Goal: Find specific page/section: Find specific page/section

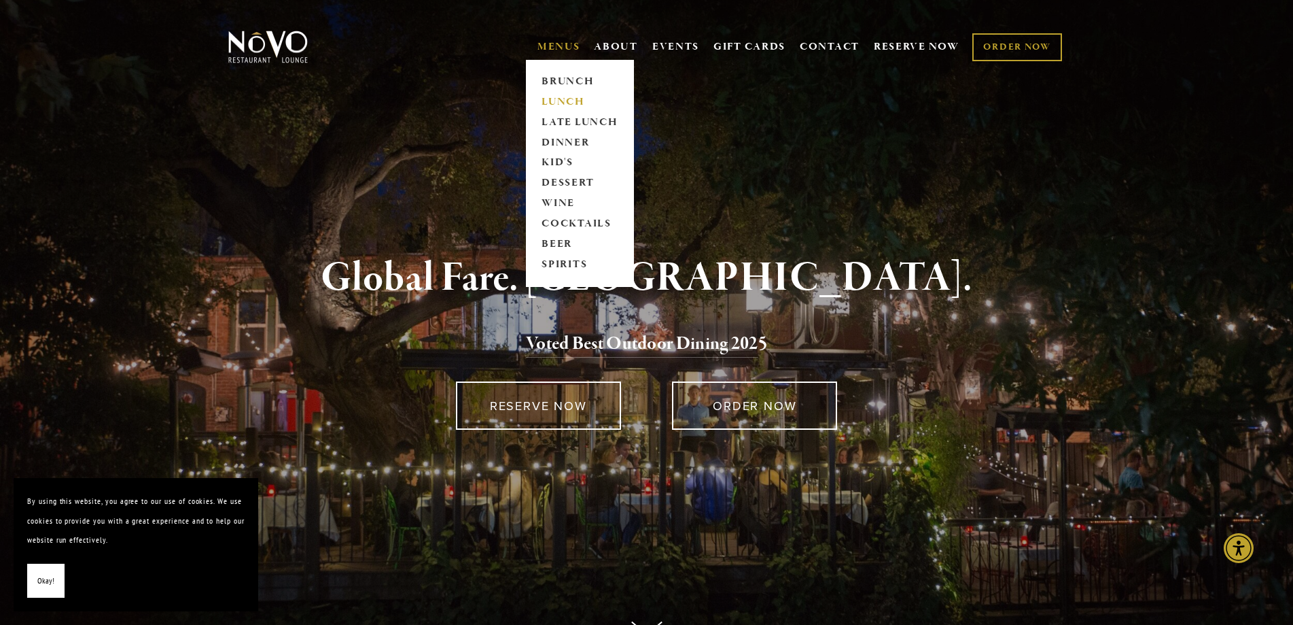
click at [563, 101] on link "LUNCH" at bounding box center [580, 102] width 85 height 20
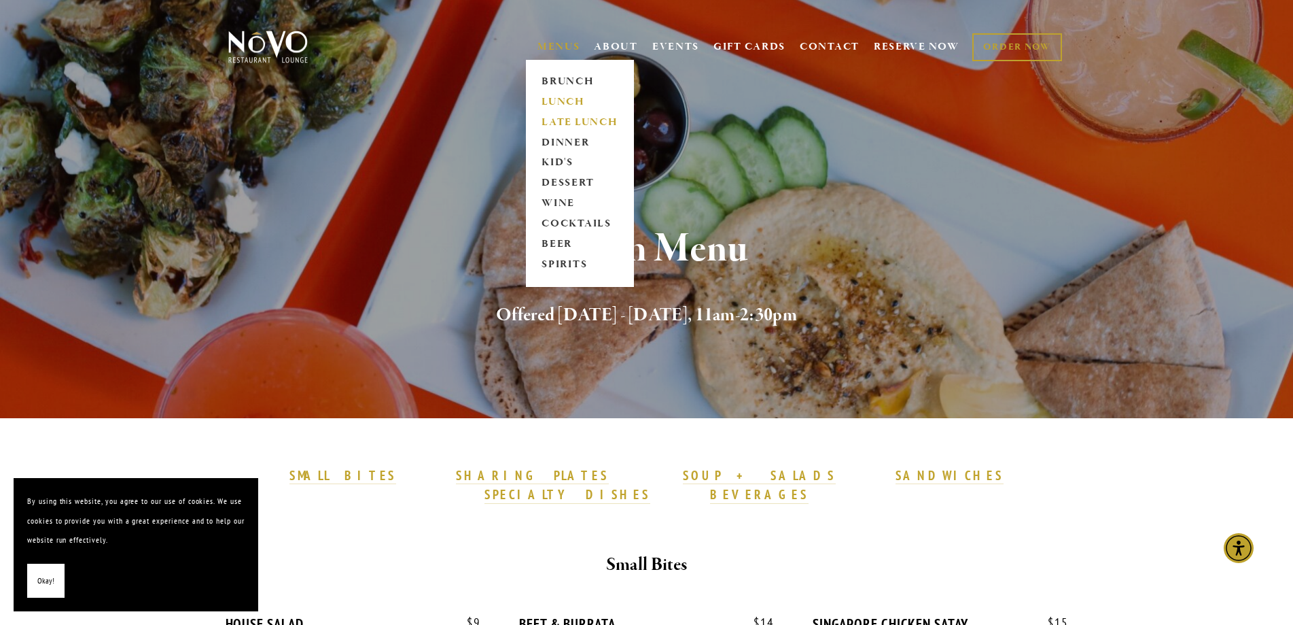
click at [558, 120] on link "LATE LUNCH" at bounding box center [580, 122] width 85 height 20
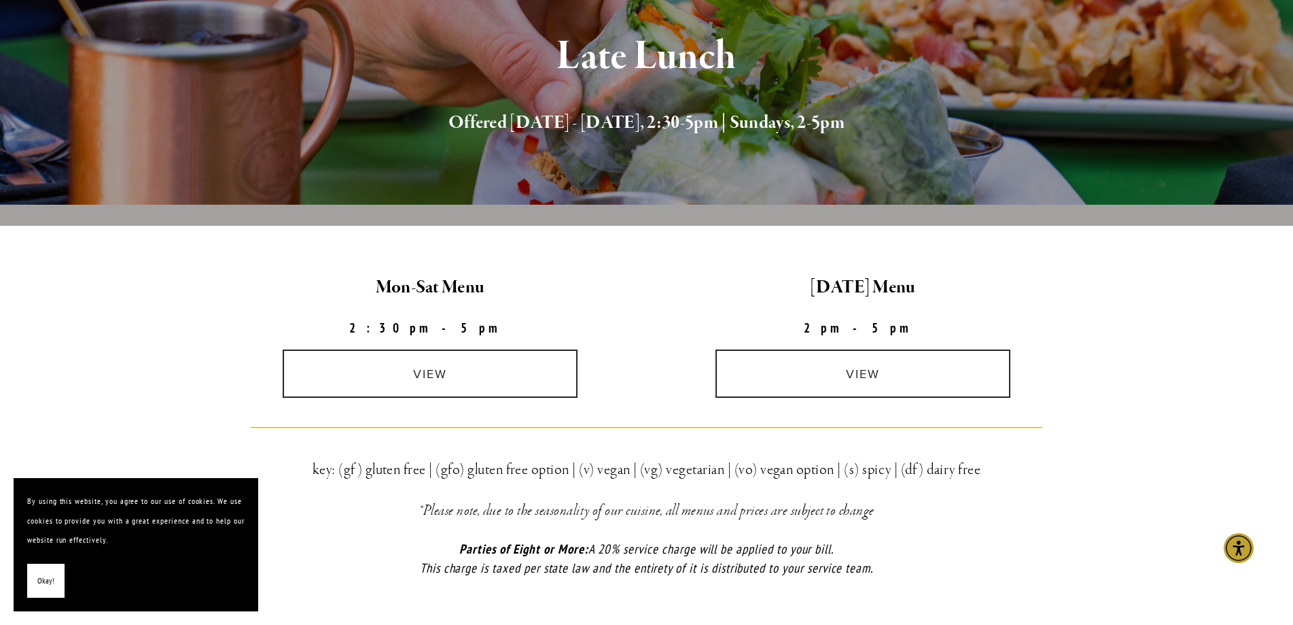
scroll to position [272, 0]
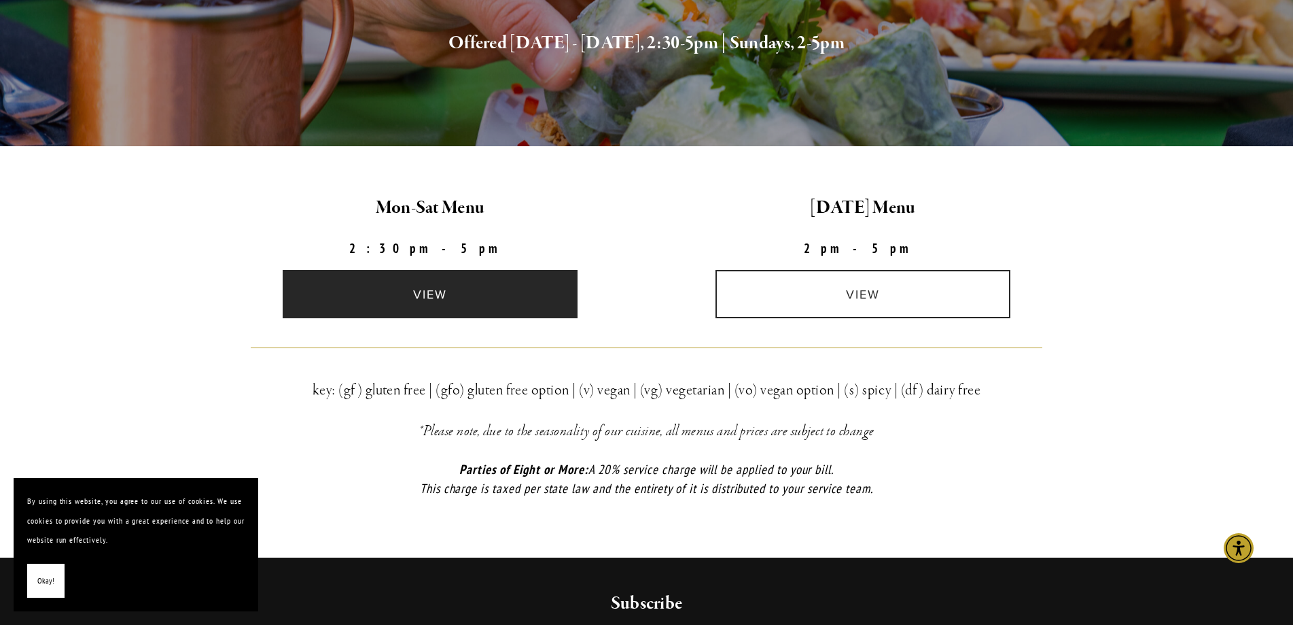
click at [476, 301] on link "view" at bounding box center [430, 294] width 295 height 48
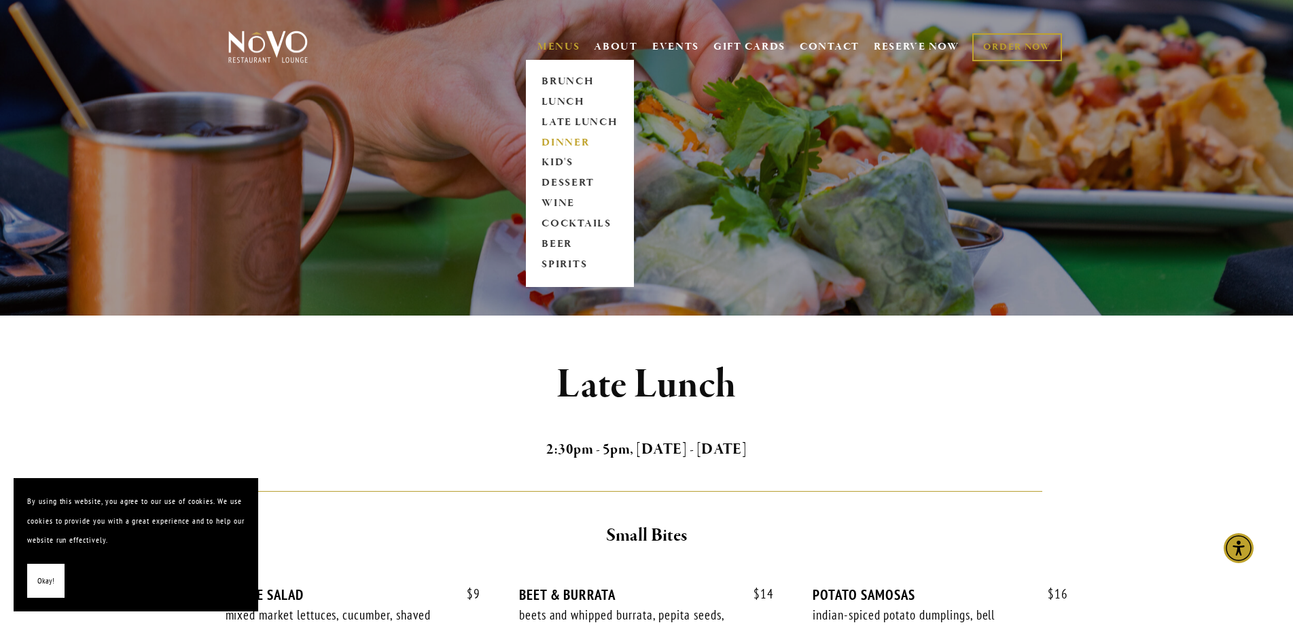
click at [566, 143] on link "DINNER" at bounding box center [580, 143] width 85 height 20
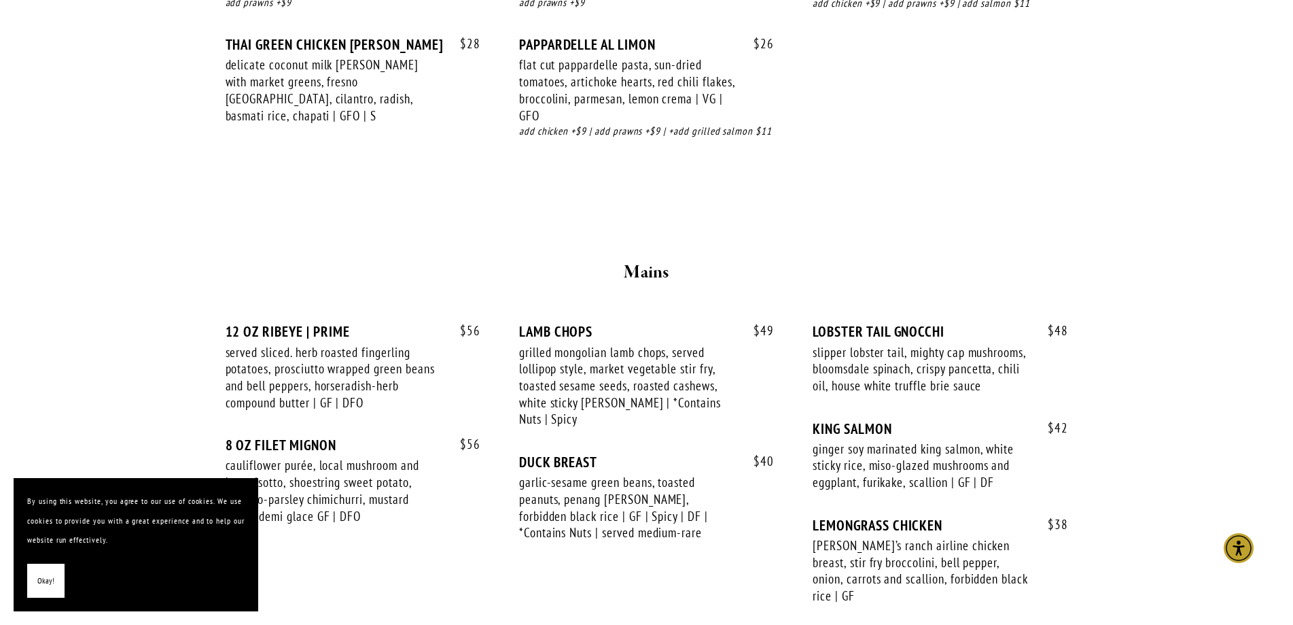
scroll to position [2107, 0]
